Goal: Task Accomplishment & Management: Use online tool/utility

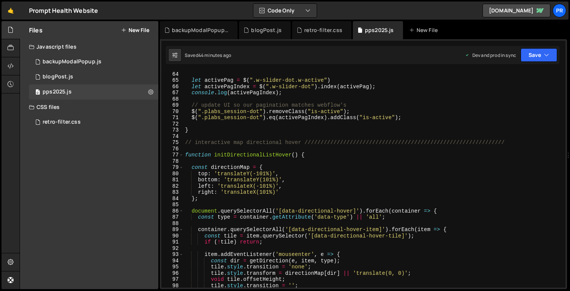
scroll to position [422, 0]
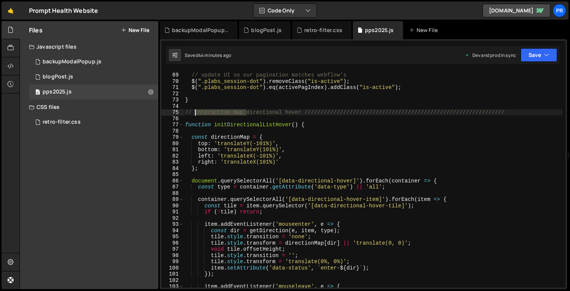
drag, startPoint x: 247, startPoint y: 112, endPoint x: 195, endPoint y: 112, distance: 51.7
click at [195, 112] on div "// update UI so our pagination matches webflow's $ ( ".plabs_session-dot" ) . r…" at bounding box center [373, 180] width 379 height 229
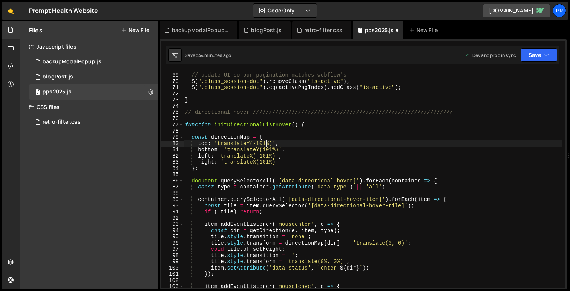
click at [266, 143] on div "// update UI so our pagination matches webflow's $ ( ".plabs_session-dot" ) . r…" at bounding box center [373, 180] width 379 height 229
click at [264, 143] on div "// update UI so our pagination matches webflow's $ ( ".plabs_session-dot" ) . r…" at bounding box center [373, 180] width 379 height 229
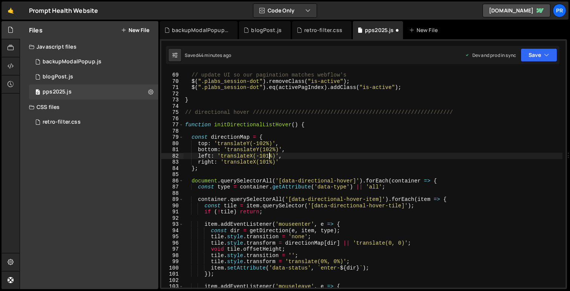
click at [269, 155] on div "// update UI so our pagination matches webflow's $ ( ".plabs_session-dot" ) . r…" at bounding box center [373, 180] width 379 height 229
click at [269, 162] on div "// update UI so our pagination matches webflow's $ ( ".plabs_session-dot" ) . r…" at bounding box center [373, 180] width 379 height 229
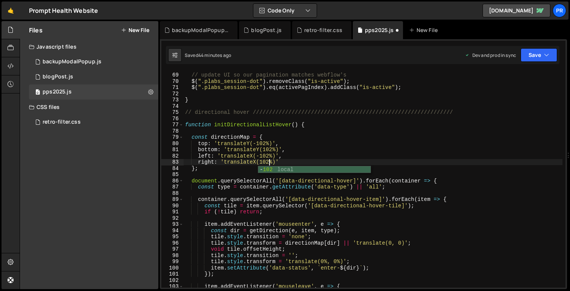
click at [304, 147] on div "// update UI so our pagination matches webflow's $ ( ".plabs_session-dot" ) . r…" at bounding box center [373, 180] width 379 height 229
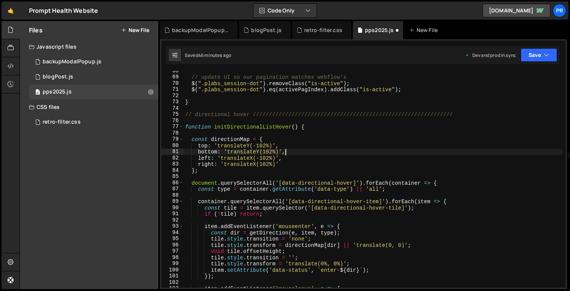
scroll to position [420, 0]
click at [552, 48] on button "Save" at bounding box center [539, 55] width 37 height 14
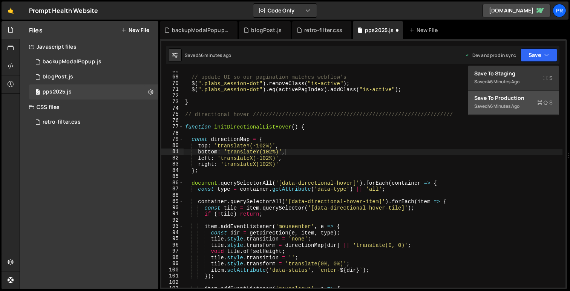
click at [527, 99] on div "Save to Production S" at bounding box center [514, 98] width 78 height 8
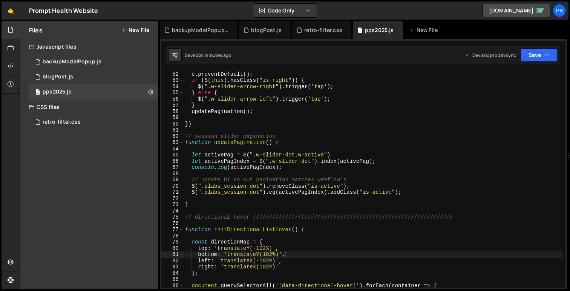
scroll to position [317, 0]
type textarea "function updatePagination() {"
click at [243, 145] on div "$ ( ".plabs_session-arrow" ) . on ( "click" , function ( e ) { e . preventDefau…" at bounding box center [373, 179] width 379 height 229
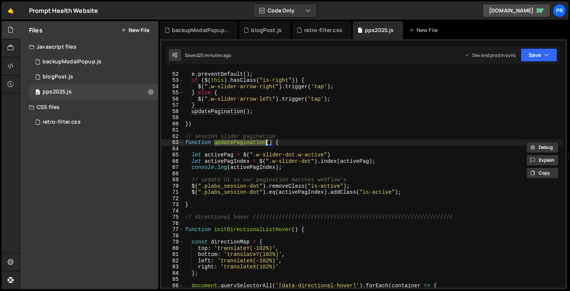
type input "updatePagination"
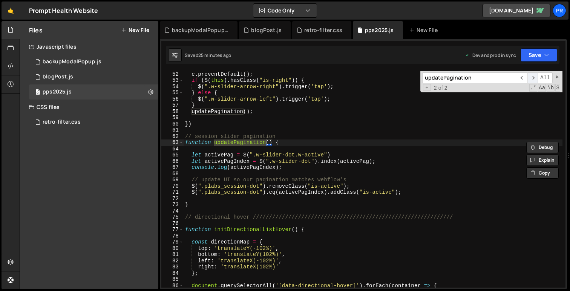
click at [536, 75] on span "​" at bounding box center [533, 77] width 11 height 11
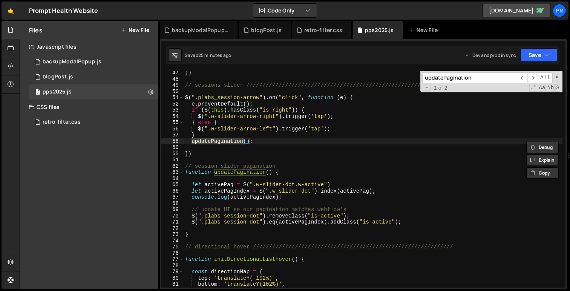
scroll to position [282, 0]
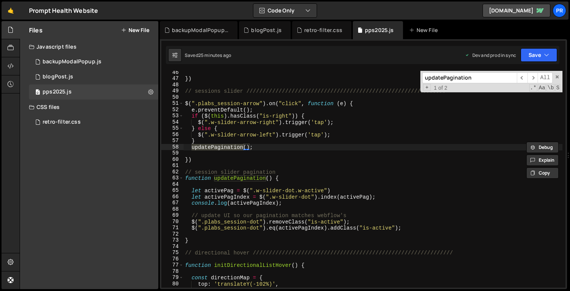
type textarea "})"
click at [214, 161] on div "}) // sessions slider /////////////////////////////////////////////////////////…" at bounding box center [373, 183] width 379 height 229
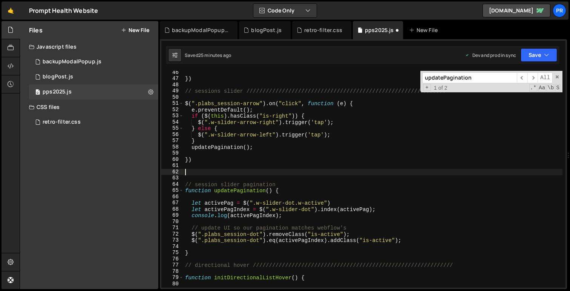
paste textarea "plabs_session-slide w-slide"
type textarea "plabs_session-slide w-slide"
paste textarea "plabs_session-slide w-slide""
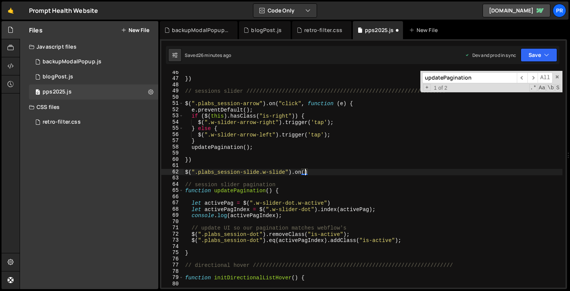
paste textarea "dragend""
click at [238, 194] on div "}) // sessions slider /////////////////////////////////////////////////////////…" at bounding box center [373, 183] width 379 height 229
click at [341, 173] on div "}) // sessions slider /////////////////////////////////////////////////////////…" at bounding box center [373, 183] width 379 height 229
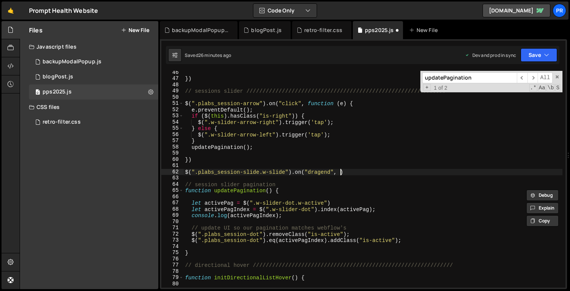
paste textarea "updatePagination"
click at [409, 171] on div "}) // sessions slider /////////////////////////////////////////////////////////…" at bounding box center [373, 183] width 379 height 229
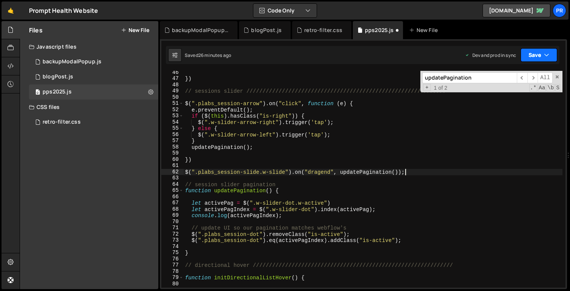
click at [539, 54] on button "Save" at bounding box center [539, 55] width 37 height 14
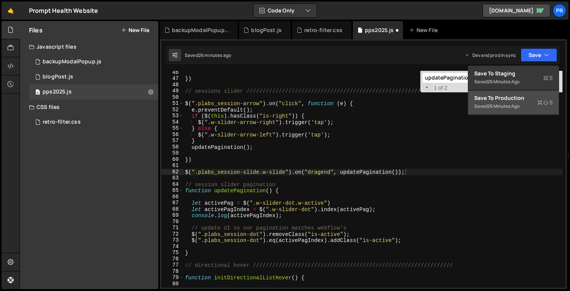
click at [520, 103] on div "26 minutes ago" at bounding box center [504, 106] width 32 height 6
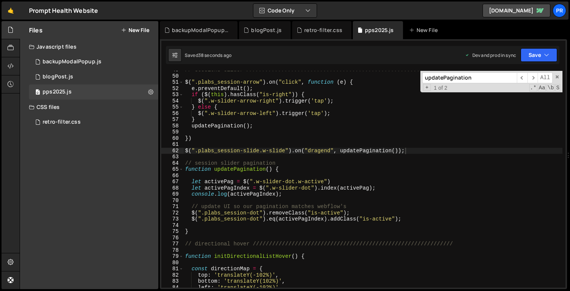
scroll to position [303, 0]
click at [319, 150] on div "// sessions slider ////////////////////////////////////////////////////////////…" at bounding box center [373, 181] width 379 height 229
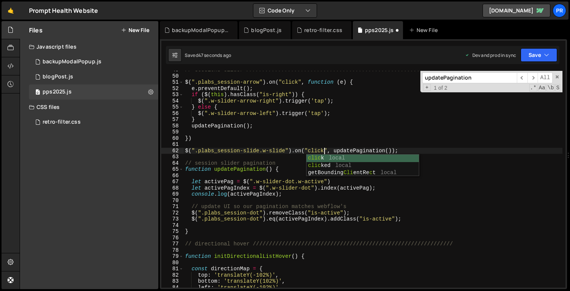
scroll to position [0, 9]
click at [463, 151] on div "// sessions slider ////////////////////////////////////////////////////////////…" at bounding box center [373, 181] width 379 height 229
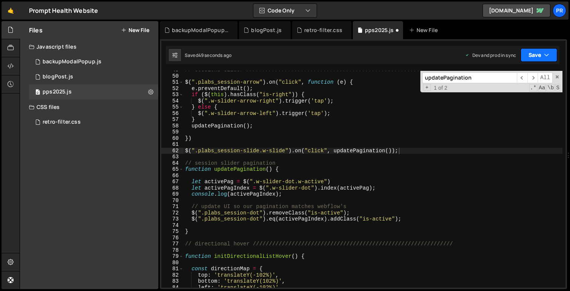
click at [539, 54] on button "Save" at bounding box center [539, 55] width 37 height 14
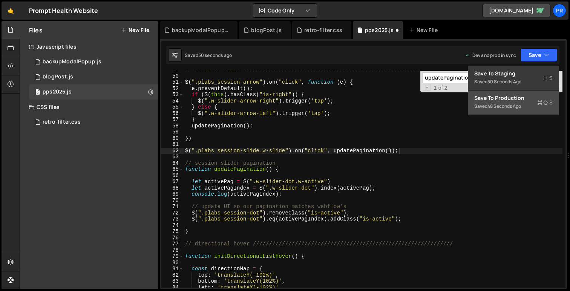
click at [316, 151] on div "// sessions slider ////////////////////////////////////////////////////////////…" at bounding box center [373, 181] width 379 height 229
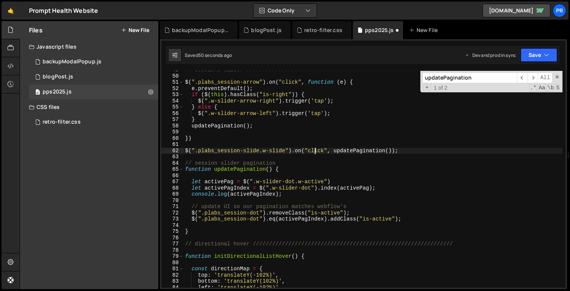
click at [316, 151] on div "// sessions slider ////////////////////////////////////////////////////////////…" at bounding box center [373, 181] width 379 height 229
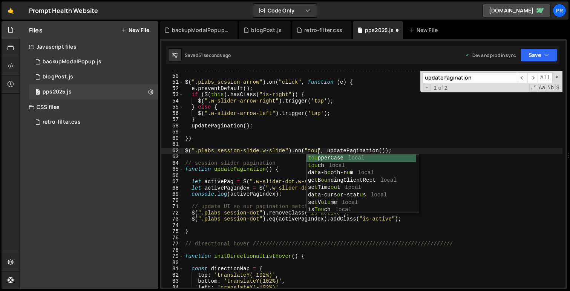
type textarea "$(".plabs_session-slide.w-slide").on("touch", updatePagination());"
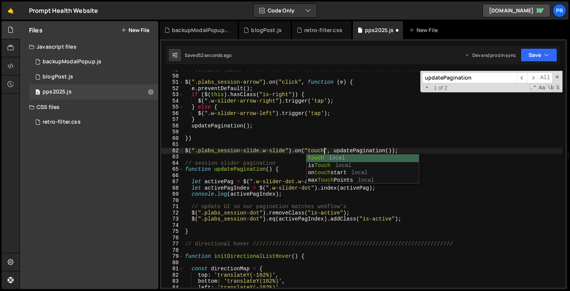
click at [430, 144] on div "// sessions slider ////////////////////////////////////////////////////////////…" at bounding box center [373, 181] width 379 height 229
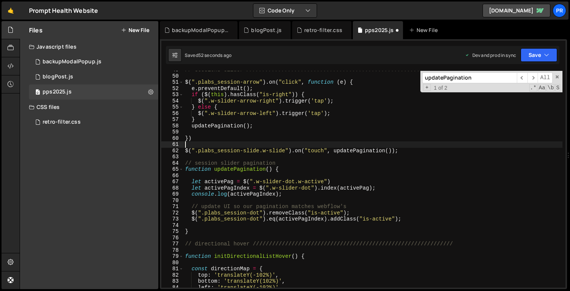
scroll to position [0, 0]
click at [547, 55] on icon "button" at bounding box center [546, 55] width 5 height 8
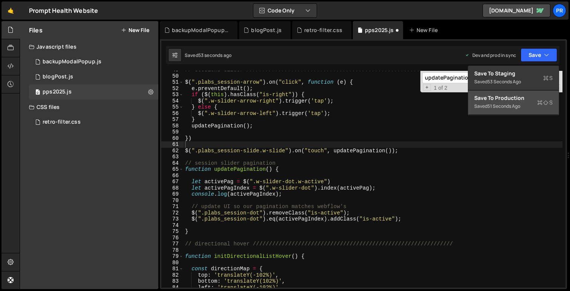
click at [524, 95] on div "Save to Production S" at bounding box center [514, 98] width 78 height 8
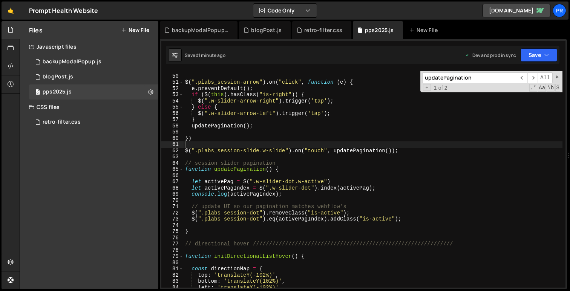
click at [362, 152] on div "// sessions slider ////////////////////////////////////////////////////////////…" at bounding box center [373, 181] width 379 height 229
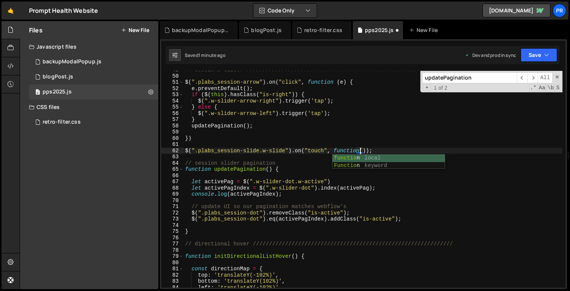
scroll to position [0, 12]
type textarea "$(".plabs_session-slide.w-slide").on("touch", function(){);"
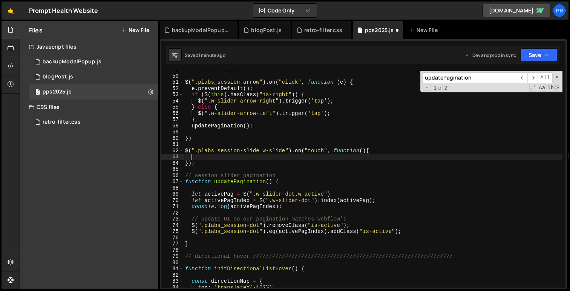
scroll to position [0, 0]
click at [246, 181] on div "// sessions slider ////////////////////////////////////////////////////////////…" at bounding box center [373, 181] width 379 height 229
type textarea "function updatePagination() {"
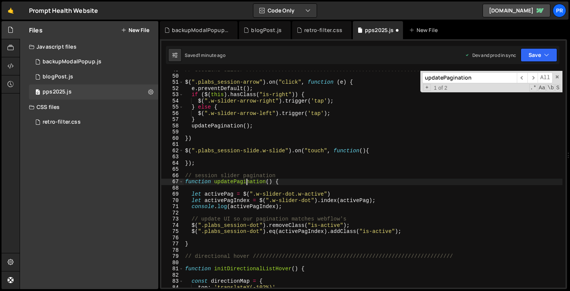
click at [246, 181] on div "// sessions slider ////////////////////////////////////////////////////////////…" at bounding box center [373, 181] width 379 height 229
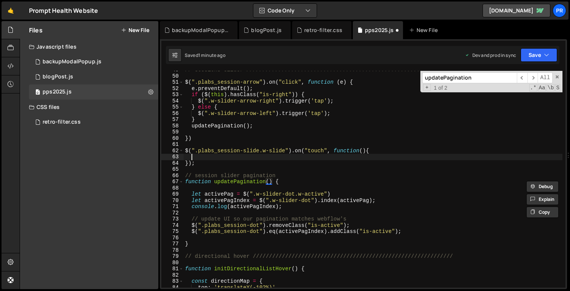
click at [224, 157] on div "// sessions slider ////////////////////////////////////////////////////////////…" at bounding box center [373, 181] width 379 height 229
paste textarea "updatePagination"
click at [546, 53] on icon "button" at bounding box center [546, 55] width 5 height 8
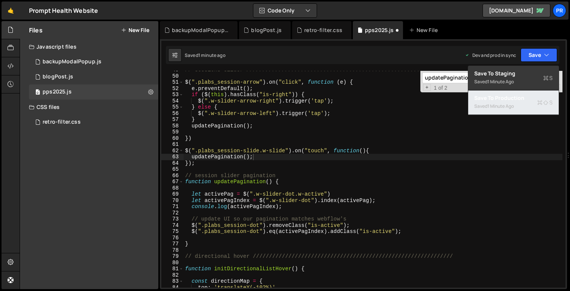
click at [523, 105] on div "Saved 1 minute ago" at bounding box center [514, 106] width 78 height 9
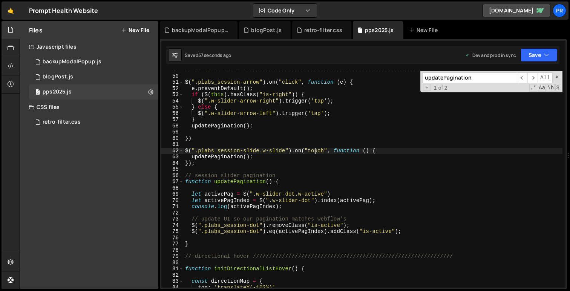
click at [315, 149] on div "// sessions slider ////////////////////////////////////////////////////////////…" at bounding box center [373, 181] width 379 height 229
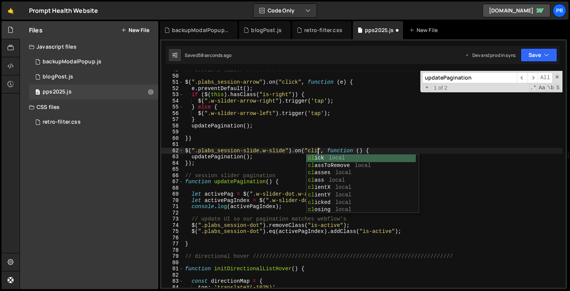
scroll to position [0, 9]
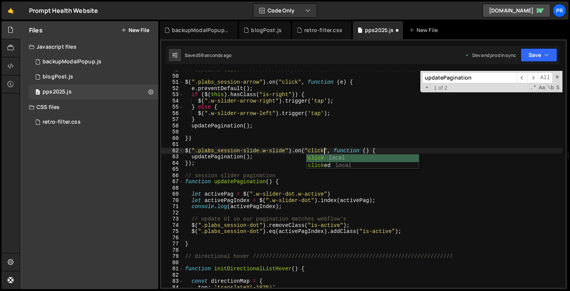
click at [392, 149] on div "// sessions slider ////////////////////////////////////////////////////////////…" at bounding box center [373, 181] width 379 height 229
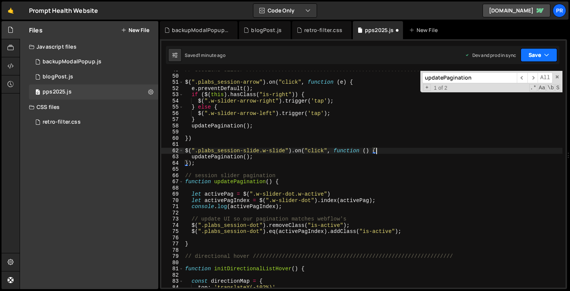
click at [550, 55] on button "Save" at bounding box center [539, 55] width 37 height 14
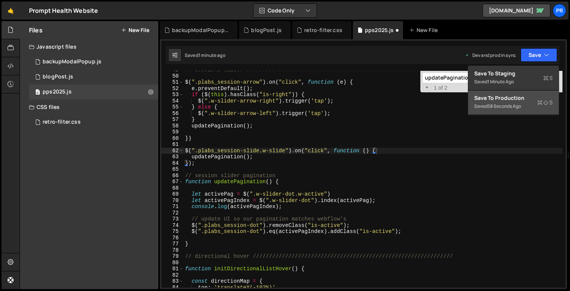
click at [531, 96] on div "Save to Production S" at bounding box center [514, 98] width 78 height 8
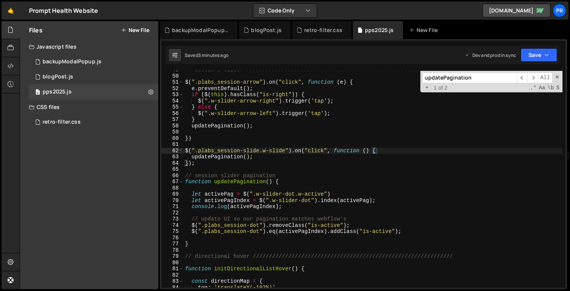
click at [311, 151] on div "// sessions slider ////////////////////////////////////////////////////////////…" at bounding box center [373, 181] width 379 height 229
paste textarea "dragend"
click at [550, 55] on button "Save" at bounding box center [539, 55] width 37 height 14
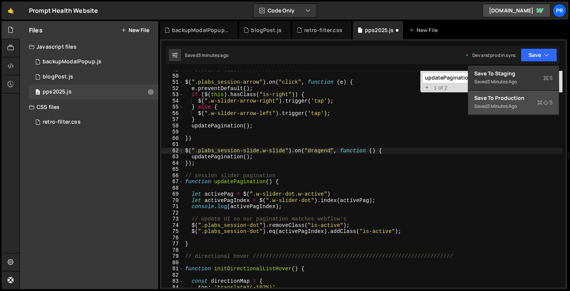
click at [523, 105] on div "Saved 3 minutes ago" at bounding box center [514, 106] width 78 height 9
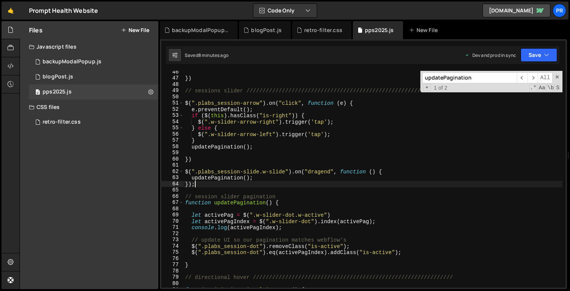
scroll to position [0, 0]
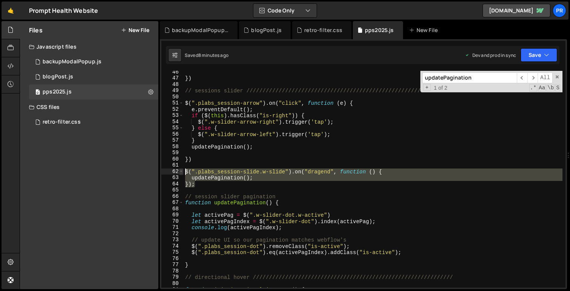
drag, startPoint x: 204, startPoint y: 185, endPoint x: 180, endPoint y: 171, distance: 28.9
click at [180, 171] on div "}); 46 47 48 49 50 51 52 53 54 55 56 57 58 59 60 61 62 63 64 65 66 67 68 69 70 …" at bounding box center [363, 179] width 404 height 217
paste textarea "}"
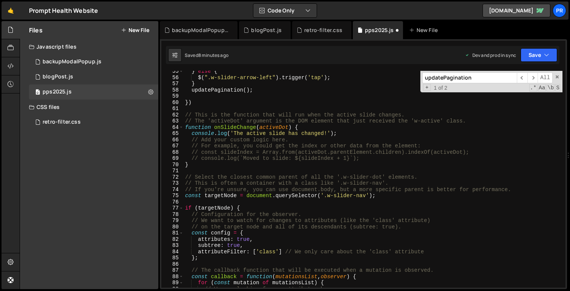
scroll to position [337, 0]
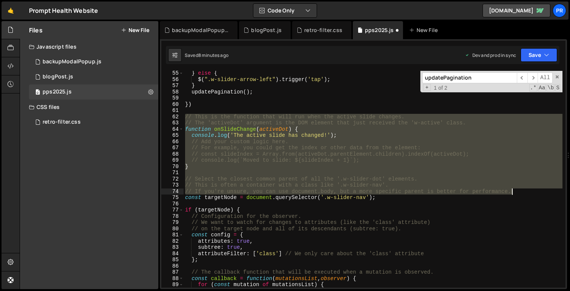
drag, startPoint x: 185, startPoint y: 116, endPoint x: 519, endPoint y: 192, distance: 342.0
click at [519, 192] on div "} else { $ ( ".w-slider-arrow-left" ) . trigger ( 'tap' ) ; } updatePagination …" at bounding box center [373, 184] width 379 height 229
type textarea "// This is often a container with a class like '.w-slider-nav'. // If you're un…"
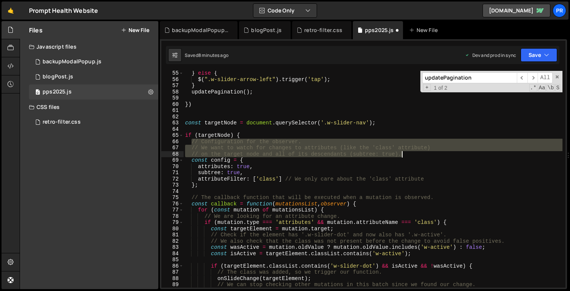
drag, startPoint x: 191, startPoint y: 141, endPoint x: 422, endPoint y: 152, distance: 231.9
click at [422, 152] on div "} else { $ ( ".w-slider-arrow-left" ) . trigger ( 'tap' ) ; } updatePagination …" at bounding box center [373, 184] width 379 height 229
type textarea "// We want to watch for changes to attributes (like the 'class' attribute) // o…"
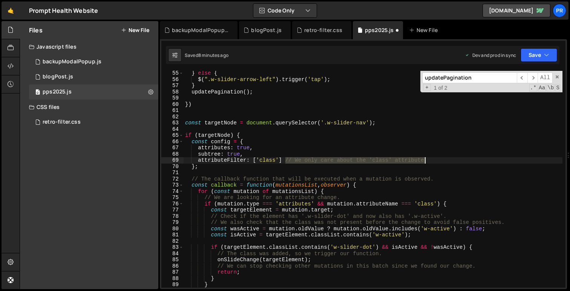
drag, startPoint x: 285, startPoint y: 161, endPoint x: 430, endPoint y: 160, distance: 145.3
click at [430, 160] on div "} else { $ ( ".w-slider-arrow-left" ) . trigger ( 'tap' ) ; } updatePagination …" at bounding box center [373, 184] width 379 height 229
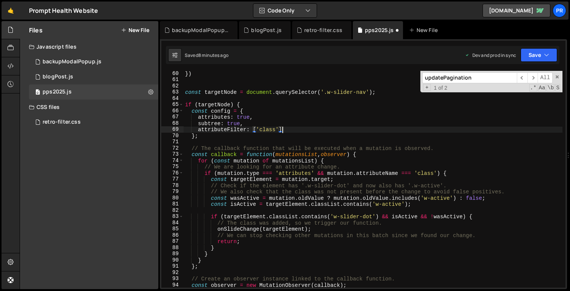
scroll to position [371, 0]
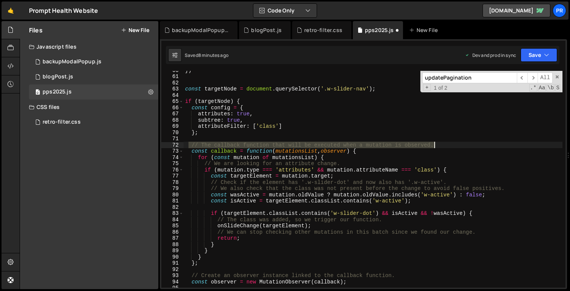
drag, startPoint x: 190, startPoint y: 145, endPoint x: 453, endPoint y: 146, distance: 263.0
click at [453, 146] on div "}) const targetNode = document . querySelector ( '.w-slider-nav' ) ; if ( targe…" at bounding box center [373, 181] width 379 height 229
type textarea "// The callback function that will be executed when a mutation is observed."
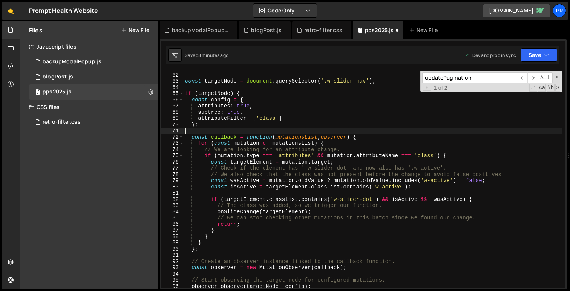
scroll to position [381, 0]
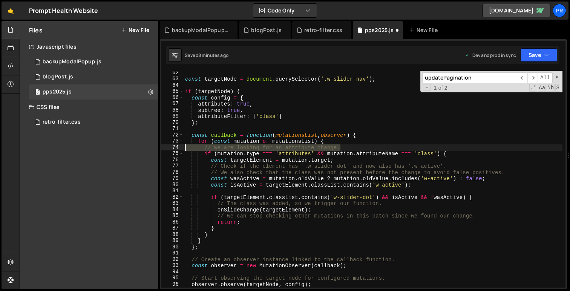
drag, startPoint x: 346, startPoint y: 148, endPoint x: 170, endPoint y: 149, distance: 175.4
click at [170, 149] on div "62 63 64 65 66 67 68 69 70 71 72 73 74 75 76 77 78 79 80 81 82 83 84 85 86 87 8…" at bounding box center [363, 179] width 404 height 217
type textarea "// We are looking for an attribute change."
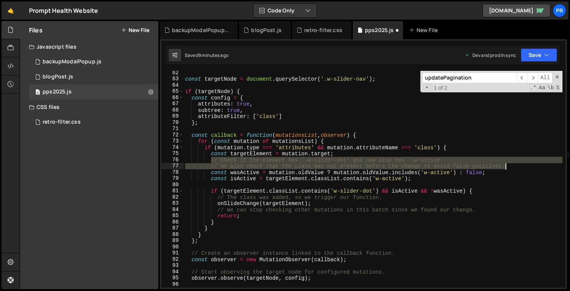
drag, startPoint x: 211, startPoint y: 160, endPoint x: 527, endPoint y: 164, distance: 315.8
click at [527, 164] on div "const targetNode = document . querySelector ( '.w-slider-nav' ) ; if ( targetNo…" at bounding box center [373, 184] width 379 height 229
type textarea "// Check if the element has '.w-slider-dot' and now also has '.w-active'. // We…"
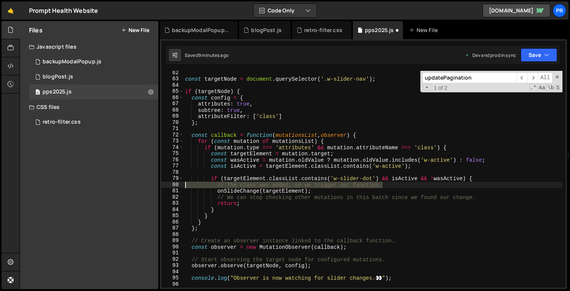
drag, startPoint x: 384, startPoint y: 185, endPoint x: 168, endPoint y: 185, distance: 216.9
click at [168, 185] on div "const targetElement = [DOMAIN_NAME]; 62 63 64 65 66 67 68 69 70 71 72 73 74 75 …" at bounding box center [363, 179] width 404 height 217
type textarea "// The class was added, so we trigger our function."
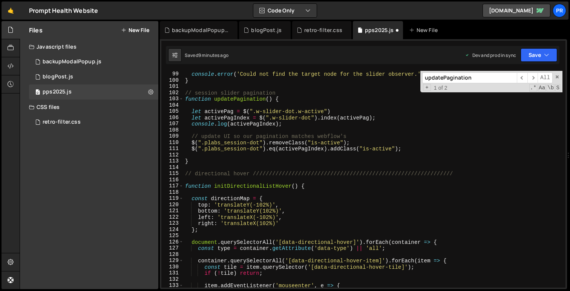
scroll to position [594, 0]
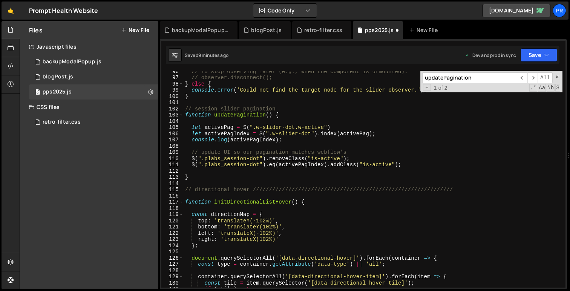
click at [241, 115] on div "// To stop observing later (e.g., when the component is unmounted): // observer…" at bounding box center [373, 182] width 379 height 229
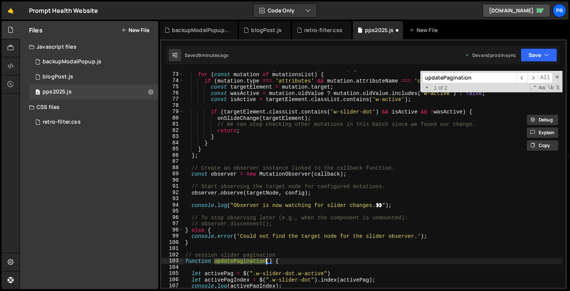
scroll to position [447, 0]
click at [285, 129] on div "const callback = function ( mutationsList , observer ) { for ( const mutation o…" at bounding box center [373, 179] width 379 height 229
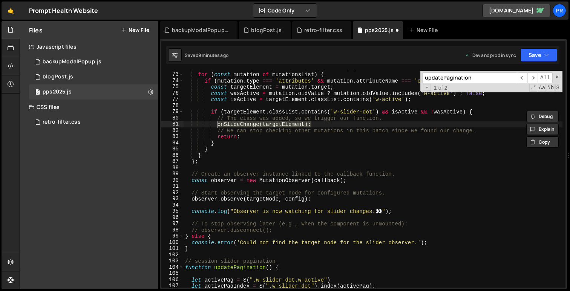
drag, startPoint x: 317, startPoint y: 124, endPoint x: 217, endPoint y: 125, distance: 99.6
click at [217, 125] on div "const callback = function ( mutationsList , observer ) { for ( const mutation o…" at bounding box center [373, 179] width 379 height 229
paste textarea "updatePagination"
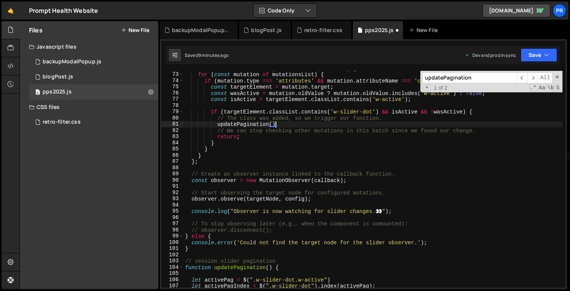
scroll to position [0, 6]
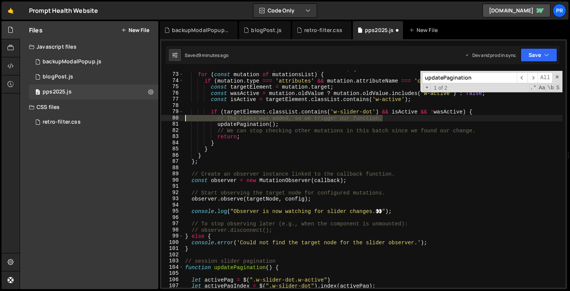
drag, startPoint x: 385, startPoint y: 119, endPoint x: 159, endPoint y: 119, distance: 226.0
click at [159, 119] on div "Files New File Javascript files 0 backupModalPopup.js 0 0 blogPost.js 0 0 pps20…" at bounding box center [295, 155] width 551 height 269
type textarea "// The class was added, so we trigger our function."
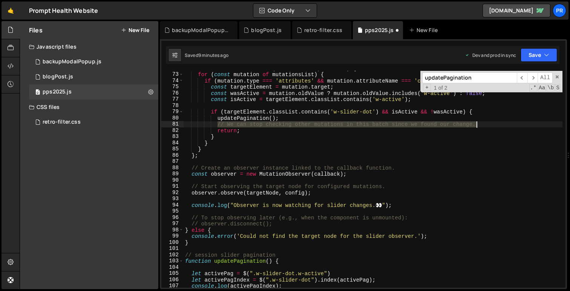
drag, startPoint x: 218, startPoint y: 125, endPoint x: 489, endPoint y: 126, distance: 270.5
click at [489, 126] on div "const callback = function ( mutationsList , observer ) { for ( const mutation o…" at bounding box center [373, 179] width 379 height 229
type textarea "// We can stop checking other mutations in this batch since we found our change."
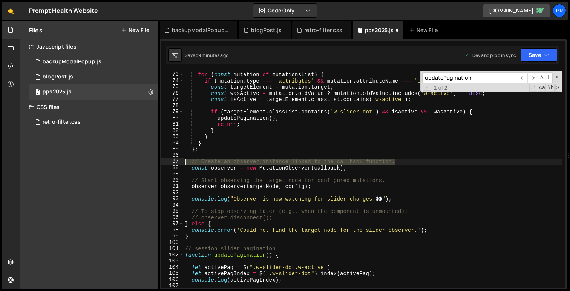
drag, startPoint x: 396, startPoint y: 163, endPoint x: 178, endPoint y: 161, distance: 217.3
click at [178, 161] on div "updatePagination(); 72 73 74 75 76 77 78 79 80 81 82 83 84 85 86 87 88 89 90 91…" at bounding box center [363, 179] width 404 height 217
type textarea "// Create an observer instance linked to the callback function."
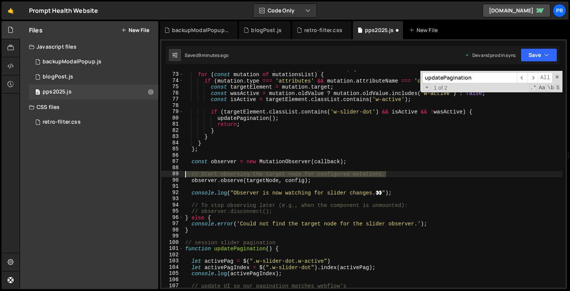
drag, startPoint x: 388, startPoint y: 174, endPoint x: 159, endPoint y: 177, distance: 229.4
click at [159, 177] on div "Files New File Javascript files 0 backupModalPopup.js 0 0 blogPost.js 0 0 pps20…" at bounding box center [295, 155] width 551 height 269
type textarea "// Start observing the target node for configured mutations."
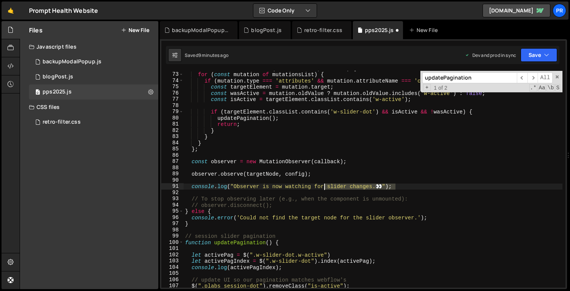
drag, startPoint x: 404, startPoint y: 186, endPoint x: 325, endPoint y: 185, distance: 79.2
click at [325, 185] on div "const callback = function ( mutationsList , observer ) { for ( const mutation o…" at bounding box center [373, 179] width 379 height 229
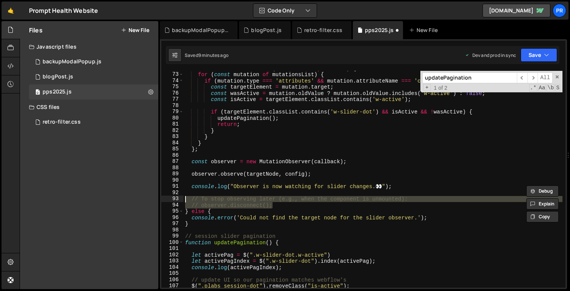
drag, startPoint x: 287, startPoint y: 206, endPoint x: 169, endPoint y: 198, distance: 118.7
click at [169, 198] on div "console.log("Observer is now watching for slider changes. 👀"); 72 73 74 75 76 7…" at bounding box center [363, 179] width 404 height 217
type textarea "// To stop observing later (e.g., when the component is unmounted): // observer…"
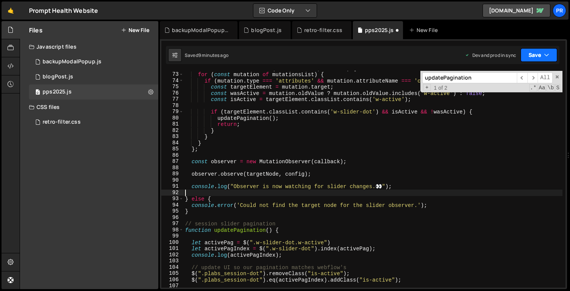
click at [549, 56] on icon "button" at bounding box center [546, 55] width 5 height 8
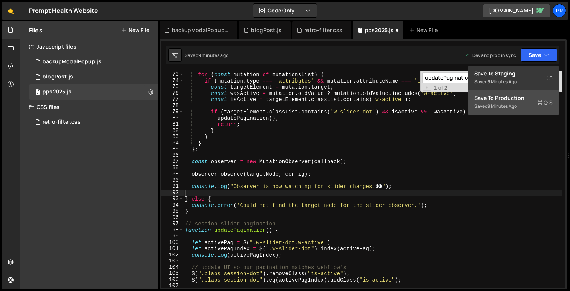
click at [518, 101] on div "Save to Production S" at bounding box center [514, 98] width 78 height 8
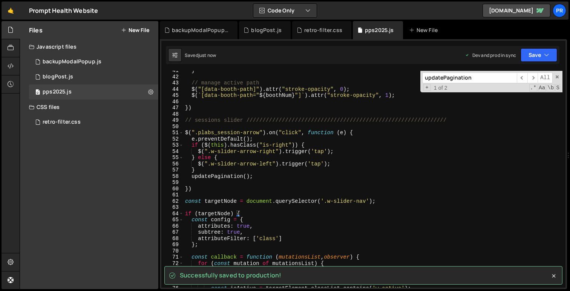
scroll to position [252, 0]
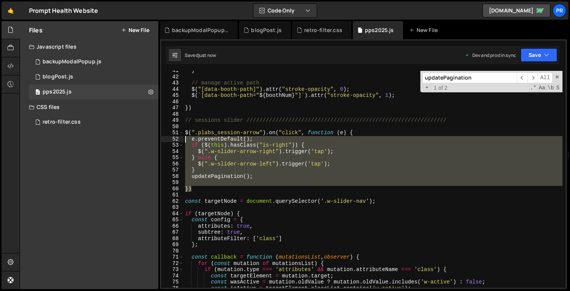
drag, startPoint x: 201, startPoint y: 186, endPoint x: 173, endPoint y: 136, distance: 57.4
click at [173, 136] on div "}) 41 42 43 44 45 46 47 48 49 50 51 52 53 54 55 56 57 58 59 60 61 62 63 64 65 6…" at bounding box center [363, 179] width 404 height 217
click at [243, 178] on div "} // manage active path $ ( "[data-booth-path]" ) . attr ( "stroke-opacity" , 0…" at bounding box center [373, 179] width 379 height 217
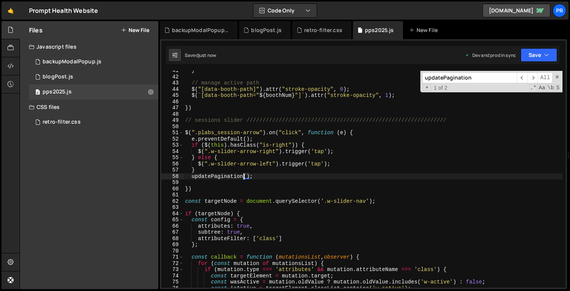
click at [268, 177] on div "} // manage active path $ ( "[data-booth-path]" ) . attr ( "stroke-opacity" , 0…" at bounding box center [373, 182] width 379 height 229
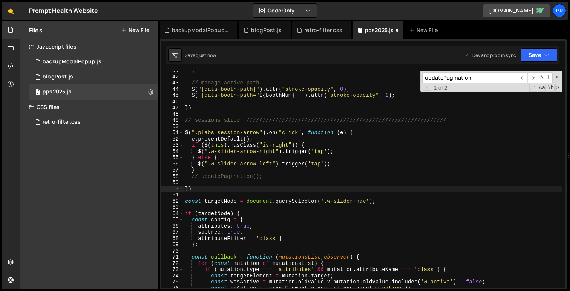
click at [334, 188] on div "} // manage active path $ ( "[data-booth-path]" ) . attr ( "stroke-opacity" , 0…" at bounding box center [373, 182] width 379 height 229
click at [543, 50] on button "Save" at bounding box center [539, 55] width 37 height 14
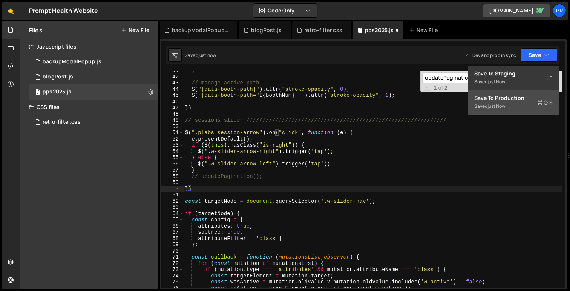
click at [525, 94] on button "Save to Production S Saved just now" at bounding box center [514, 103] width 91 height 25
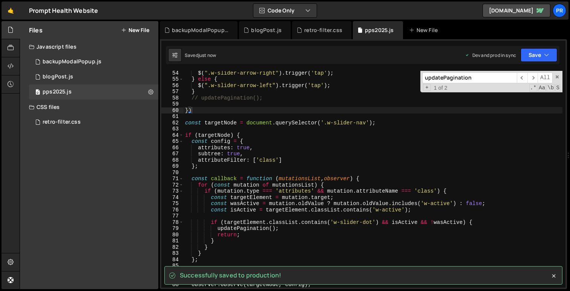
scroll to position [331, 0]
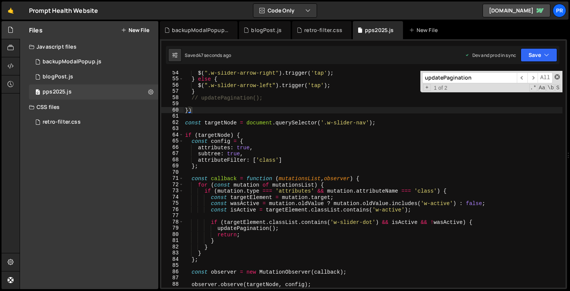
click at [559, 76] on span at bounding box center [557, 76] width 5 height 5
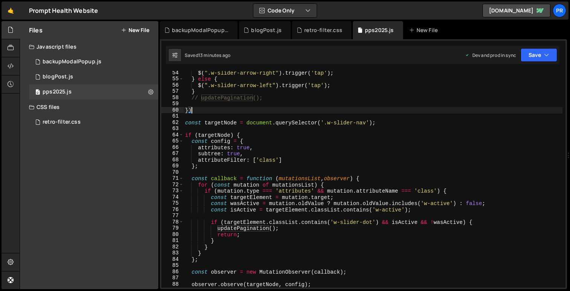
click at [239, 138] on div "$ ( ".w-slider-arrow-right" ) . trigger ( 'tap' ) ; } else { $ ( ".w-slider-arr…" at bounding box center [373, 184] width 379 height 229
type textarea "if (targetNode) {"
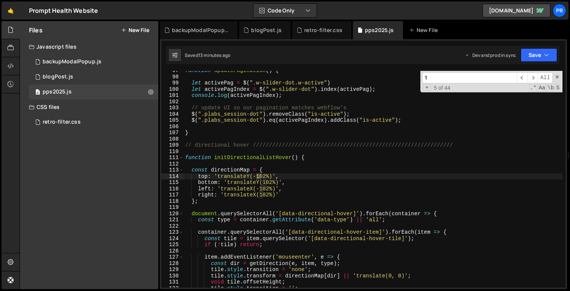
scroll to position [601, 0]
type input "102"
click at [265, 177] on div "function updatePagination ( ) { let activePag = $ ( ".w-slider-dot.w-active" ) …" at bounding box center [373, 179] width 379 height 217
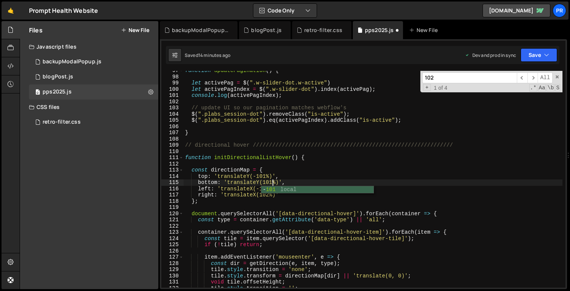
scroll to position [0, 6]
click at [227, 177] on div "function updatePagination ( ) { let activePag = $ ( ".w-slider-dot.w-active" ) …" at bounding box center [373, 182] width 379 height 229
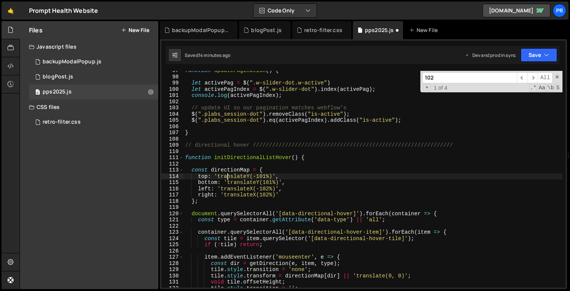
click at [269, 188] on div "function updatePagination ( ) { let activePag = $ ( ".w-slider-dot.w-active" ) …" at bounding box center [373, 182] width 379 height 229
click at [316, 171] on div "function updatePagination ( ) { let activePag = $ ( ".w-slider-dot.w-active" ) …" at bounding box center [373, 182] width 379 height 229
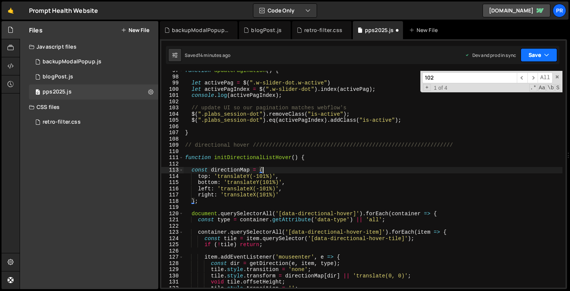
type textarea "const directionMap = {"
click at [536, 50] on button "Save" at bounding box center [539, 55] width 37 height 14
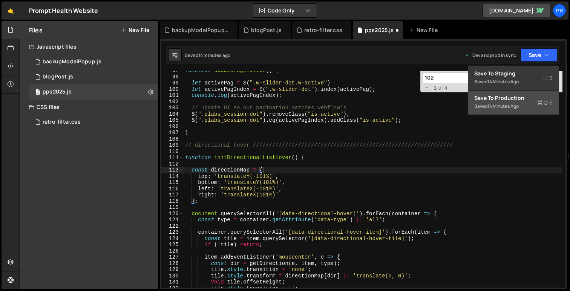
click at [526, 100] on div "Save to Production S" at bounding box center [514, 98] width 78 height 8
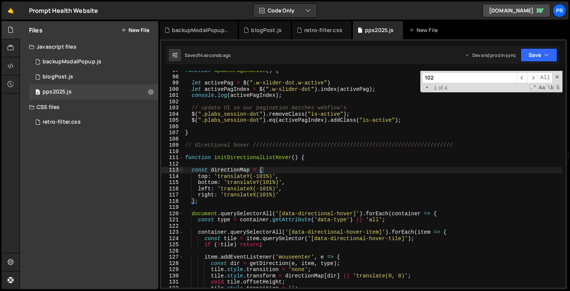
click at [558, 80] on div "102 ​ ​ All Replace All + 1 of 4 .* Aa \b S" at bounding box center [492, 82] width 142 height 22
click at [558, 78] on span at bounding box center [557, 76] width 5 height 5
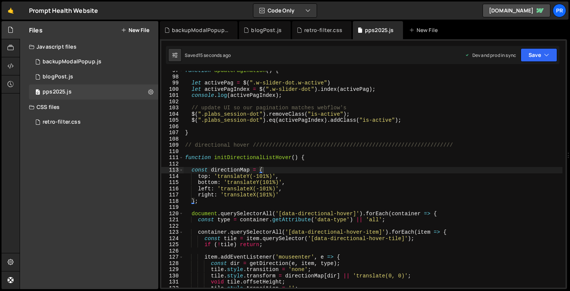
click at [549, 62] on div "Saved 15 seconds ago Dev and prod in sync Upgrade to Edit Save Save to Staging …" at bounding box center [363, 55] width 394 height 18
click at [547, 60] on button "Save" at bounding box center [539, 55] width 37 height 14
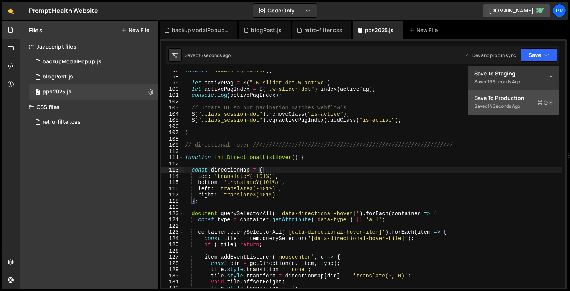
click at [531, 105] on div "Saved 14 seconds ago" at bounding box center [514, 106] width 78 height 9
